Goal: Find specific page/section: Find specific page/section

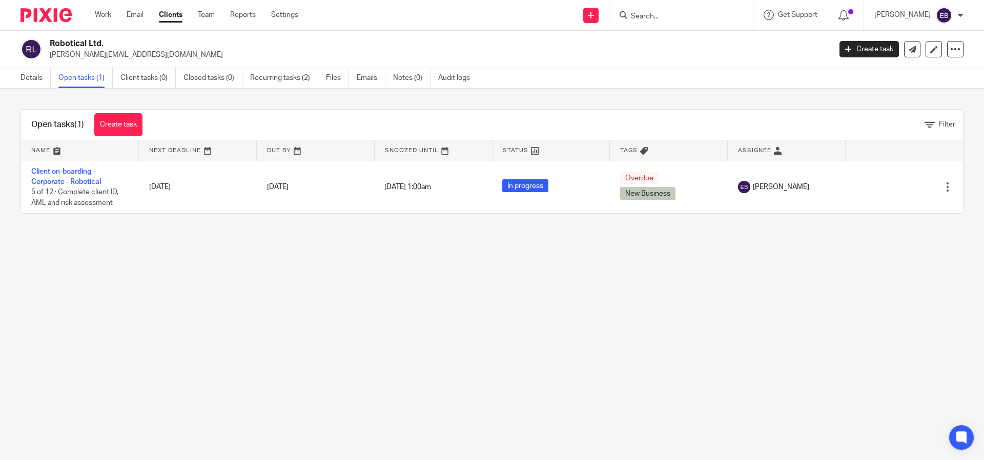
click at [717, 9] on form at bounding box center [684, 15] width 109 height 13
click at [717, 12] on input "Search" at bounding box center [676, 16] width 92 height 9
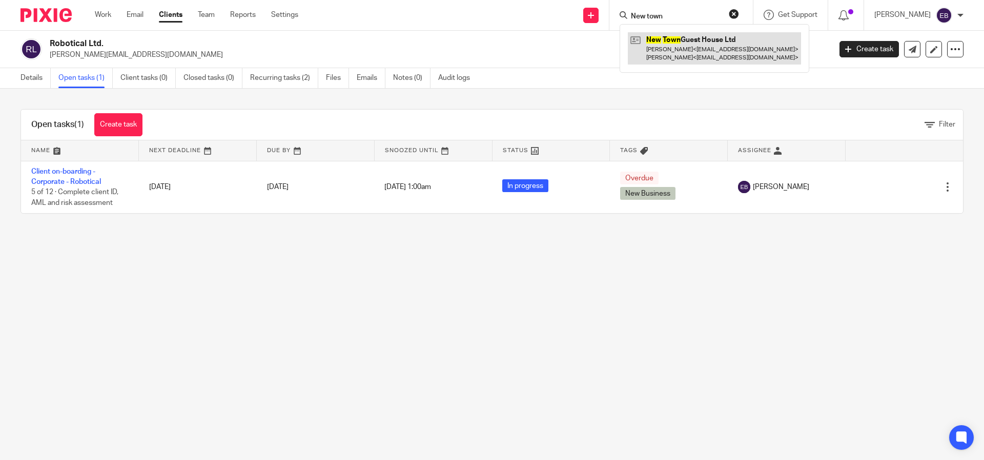
type input "New town"
click at [714, 49] on link at bounding box center [714, 48] width 173 height 32
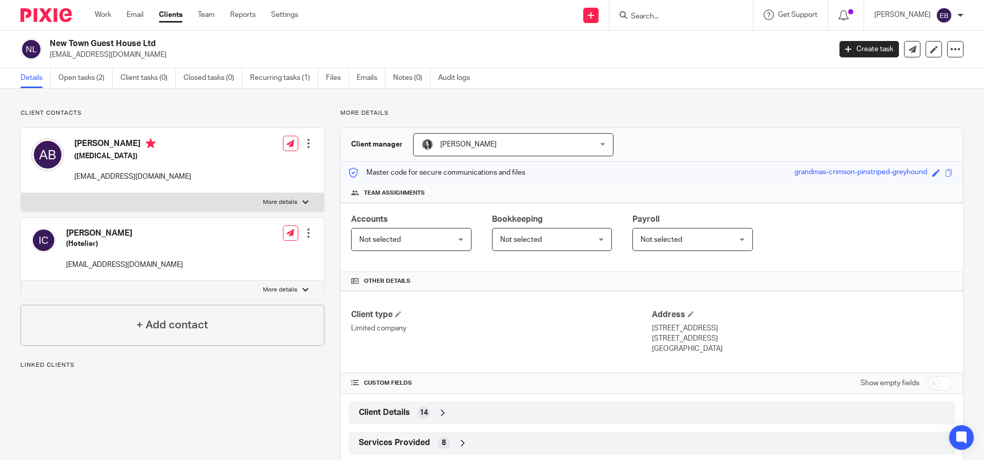
scroll to position [53, 0]
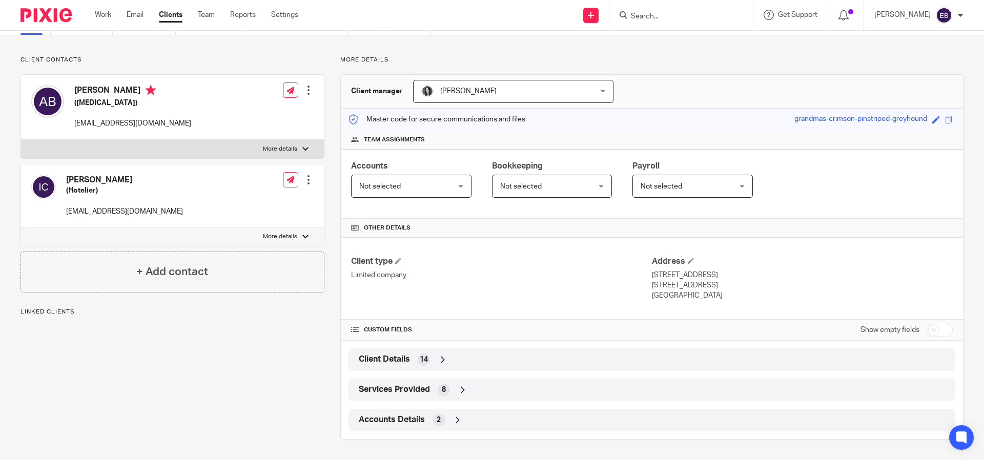
click at [387, 364] on span "Client Details" at bounding box center [384, 359] width 51 height 11
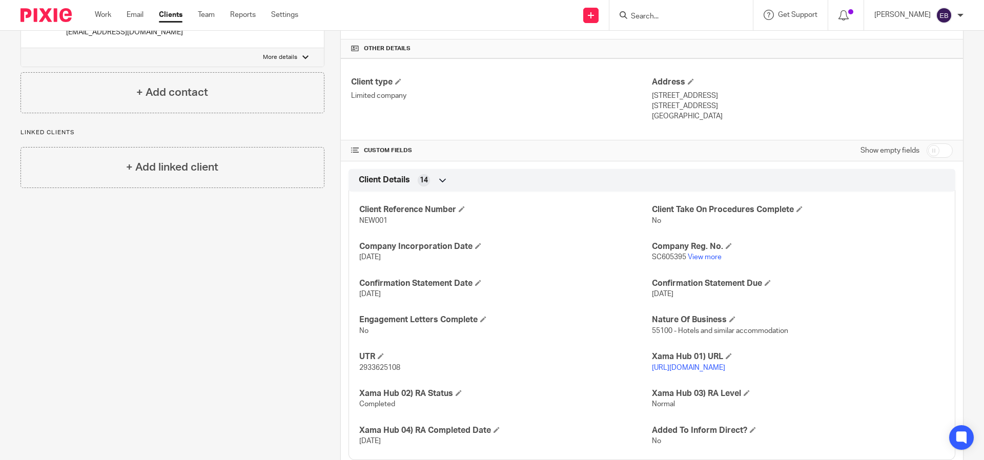
scroll to position [0, 0]
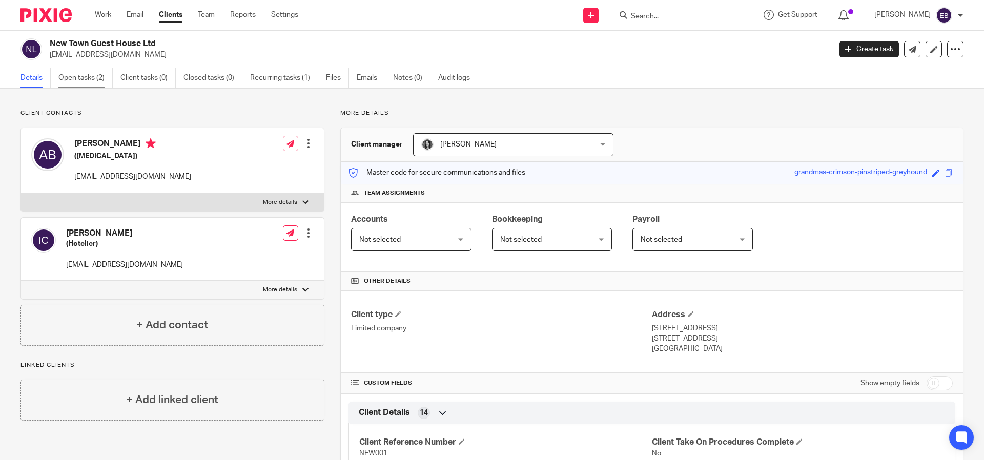
click at [64, 70] on link "Open tasks (2)" at bounding box center [85, 78] width 54 height 20
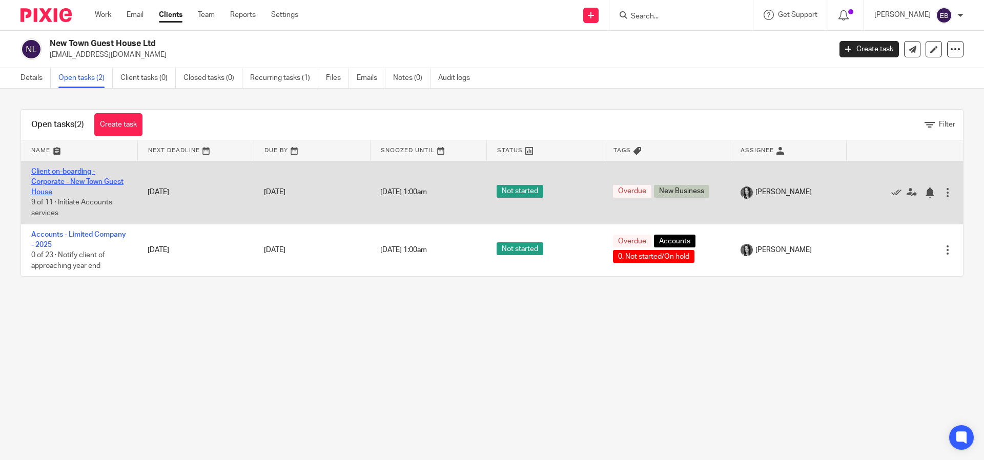
click at [63, 178] on link "Client on-boarding - Corporate - New Town Guest House" at bounding box center [77, 182] width 92 height 28
